Goal: Task Accomplishment & Management: Manage account settings

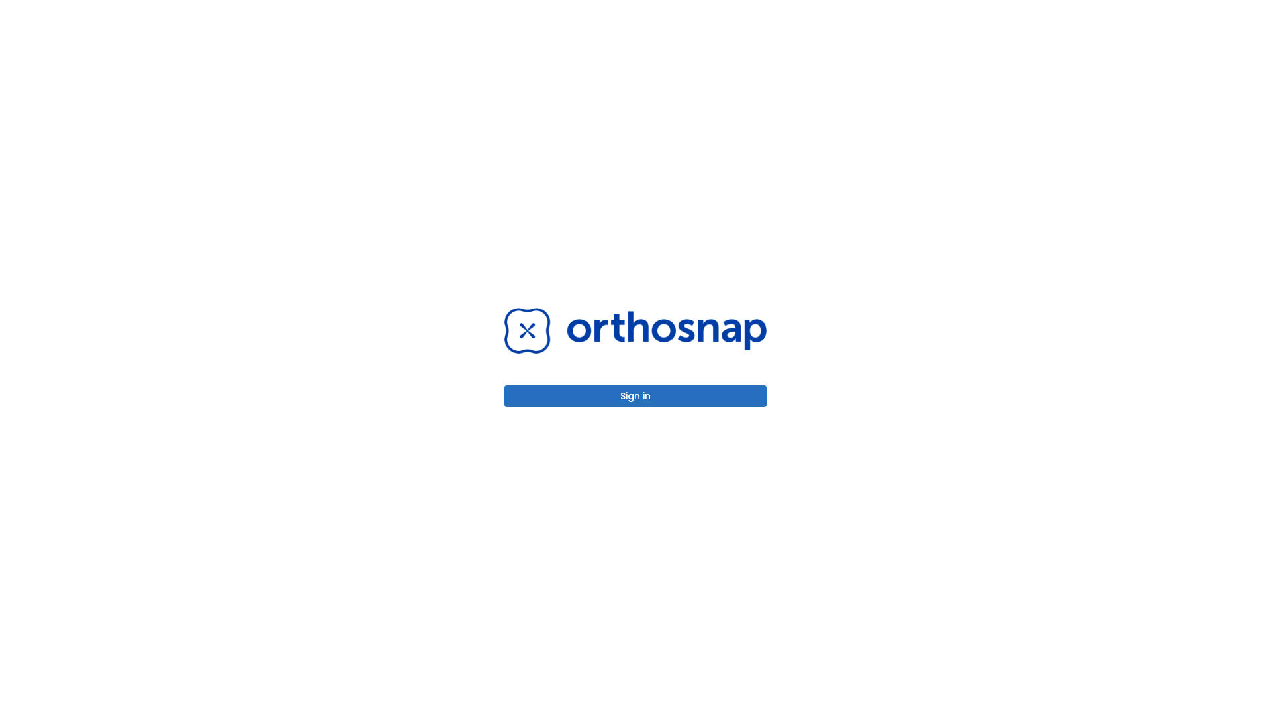
click at [635, 396] on button "Sign in" at bounding box center [635, 396] width 262 height 22
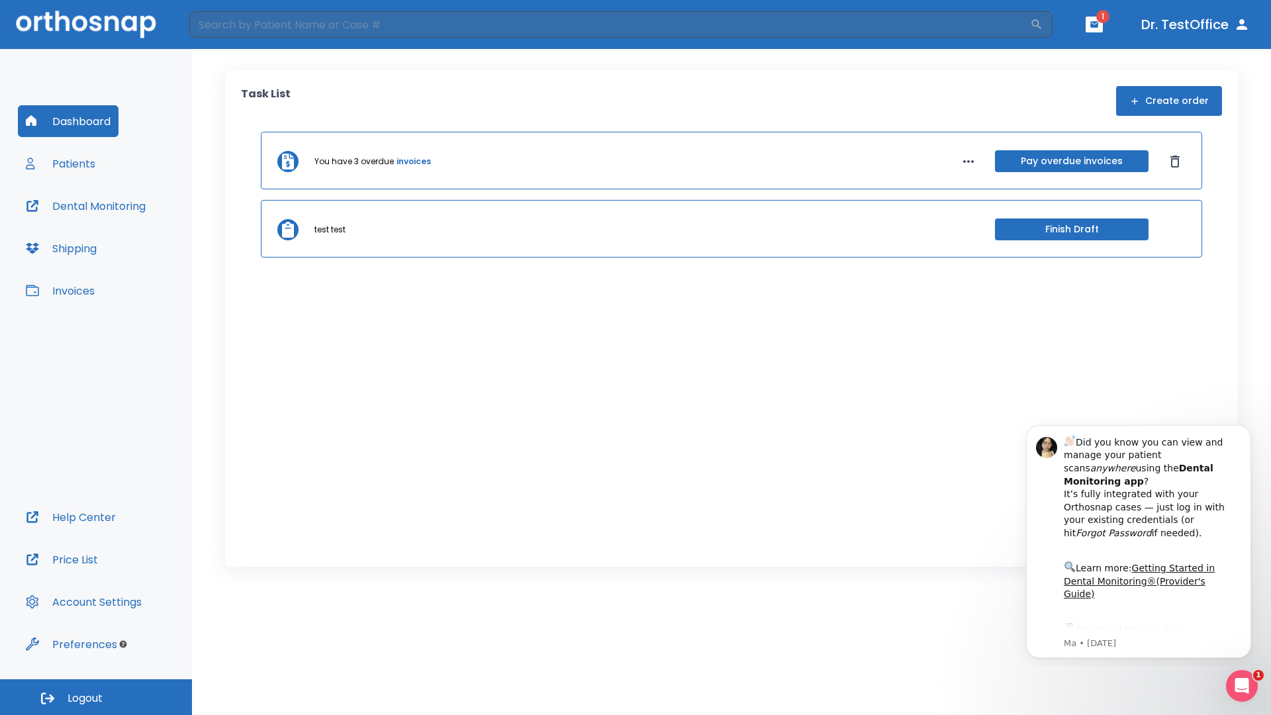
click at [96, 697] on span "Logout" at bounding box center [85, 698] width 35 height 15
